Goal: Task Accomplishment & Management: Manage account settings

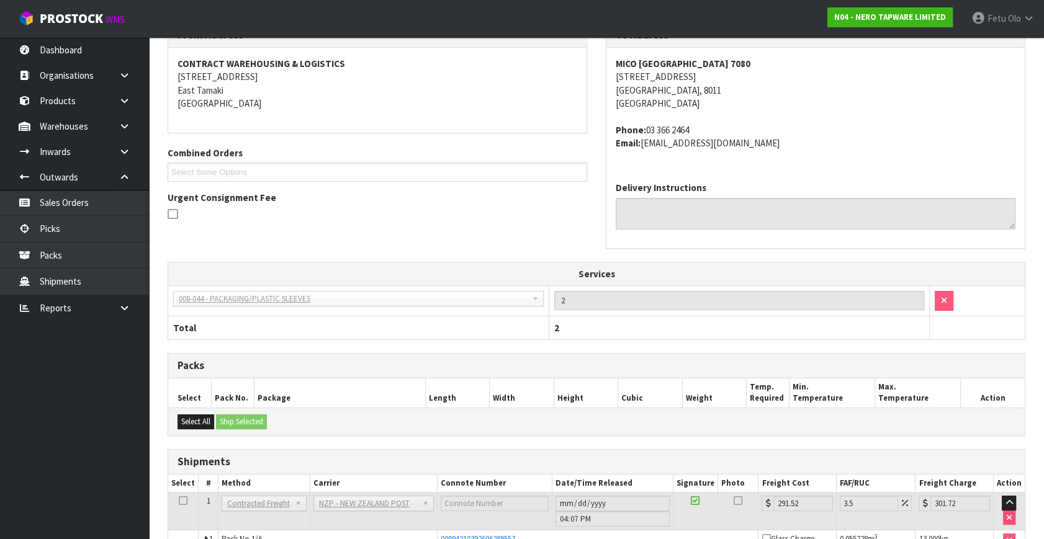
scroll to position [122, 0]
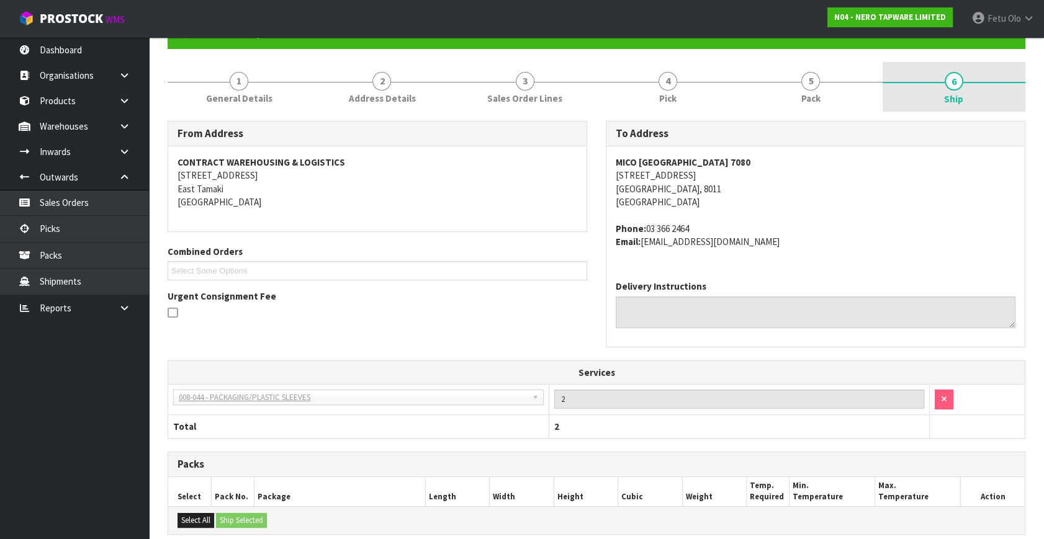
click at [956, 100] on span "Ship" at bounding box center [953, 98] width 19 height 13
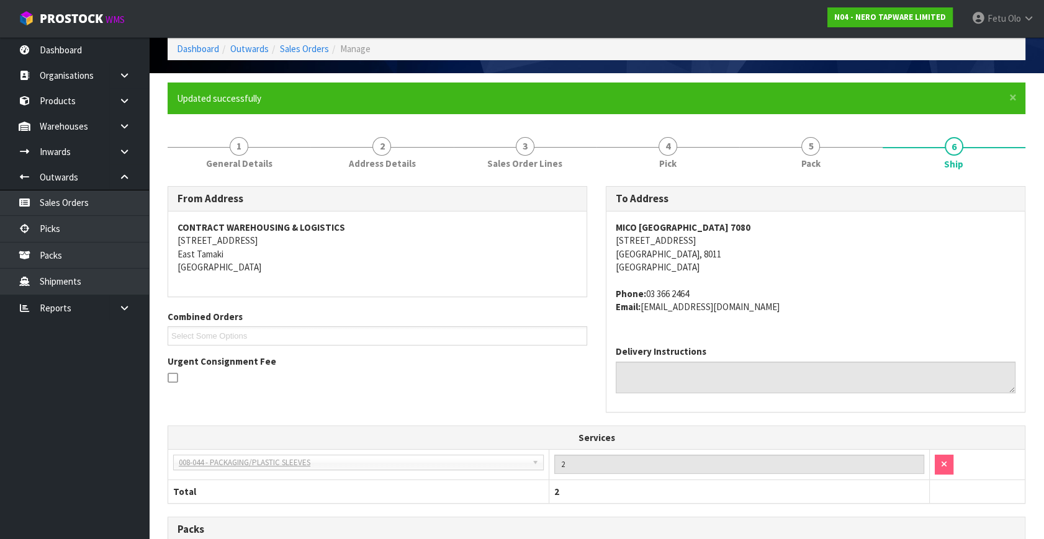
scroll to position [0, 0]
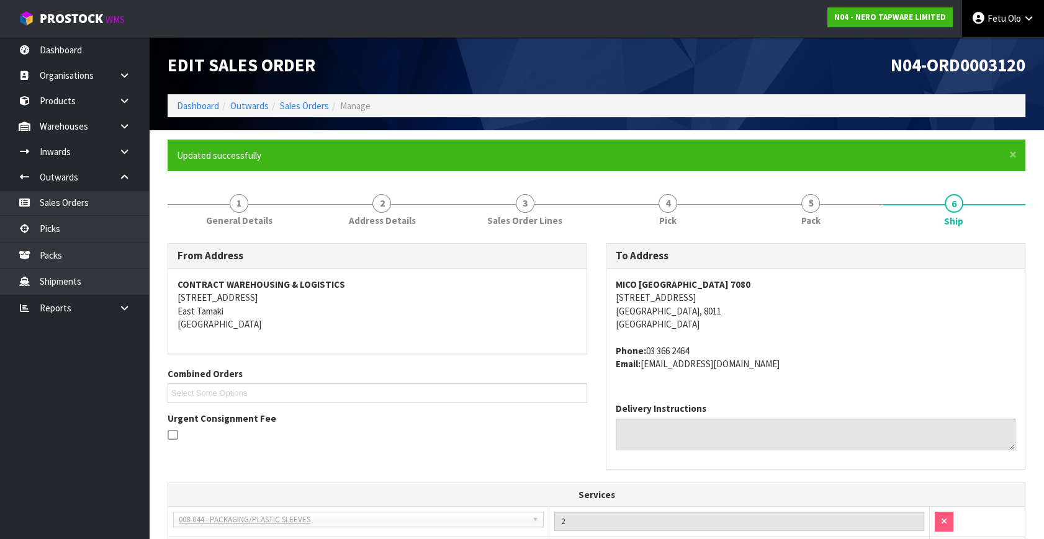
click at [1035, 25] on link "Fetu Olo" at bounding box center [1003, 18] width 82 height 37
click at [988, 54] on link "Logout" at bounding box center [994, 49] width 98 height 17
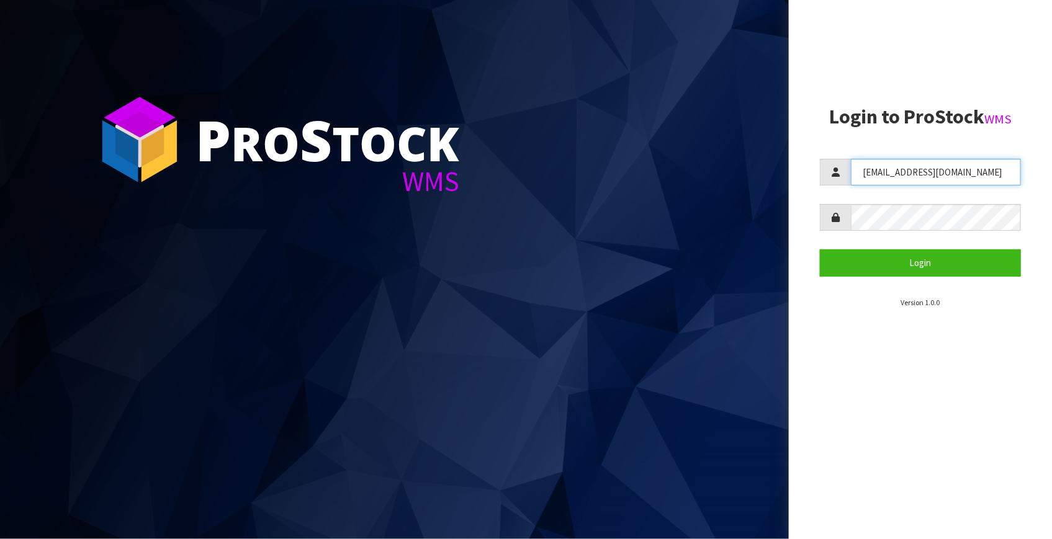
drag, startPoint x: 937, startPoint y: 174, endPoint x: 831, endPoint y: 167, distance: 105.8
click at [831, 167] on div "Fetu@cwl.co.nz" at bounding box center [920, 172] width 201 height 27
type input "Talia"
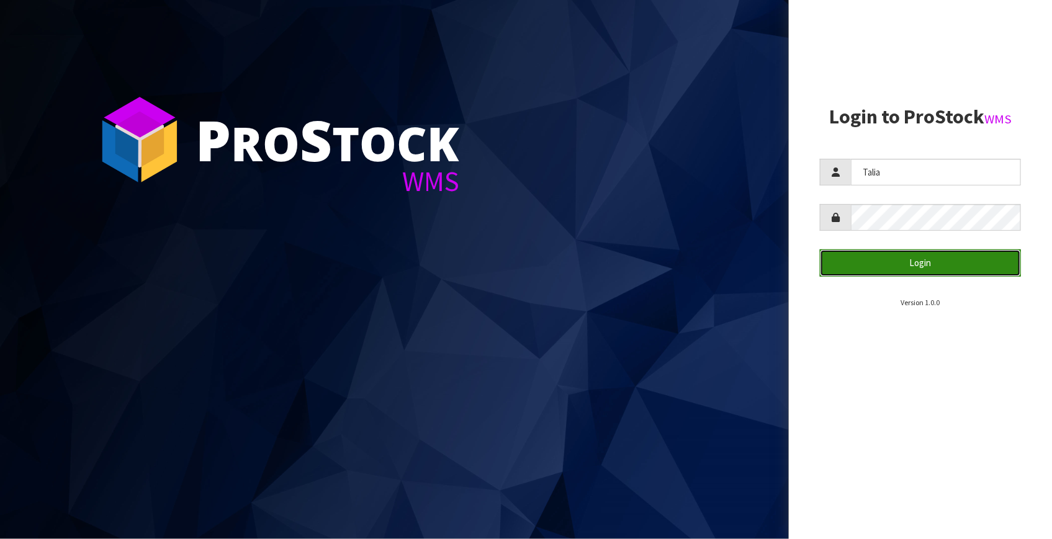
click at [882, 259] on button "Login" at bounding box center [920, 263] width 201 height 27
